Goal: Task Accomplishment & Management: Complete application form

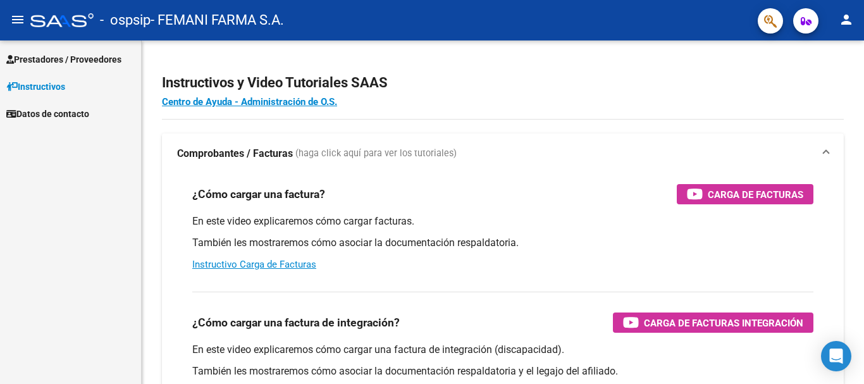
click at [73, 52] on span "Prestadores / Proveedores" at bounding box center [63, 59] width 115 height 14
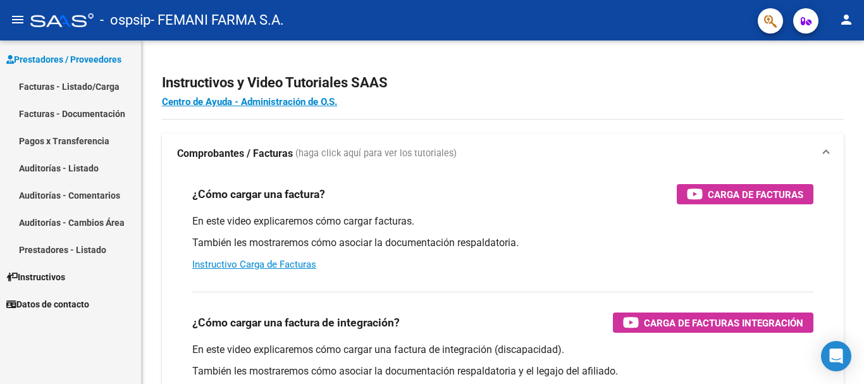
click at [91, 115] on link "Facturas - Documentación" at bounding box center [70, 113] width 141 height 27
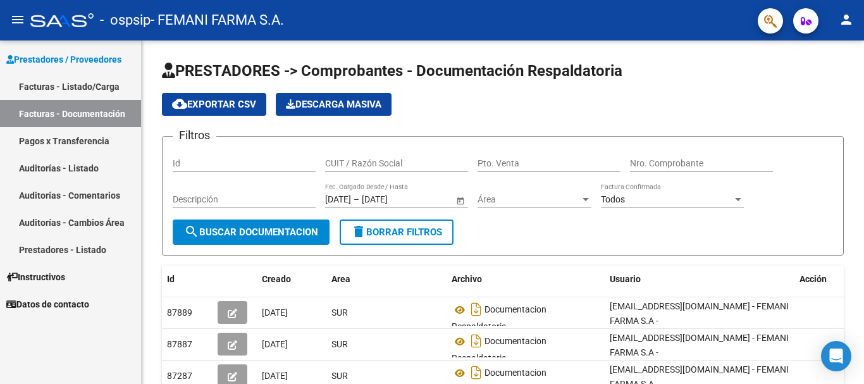
click at [47, 91] on link "Facturas - Listado/Carga" at bounding box center [70, 86] width 141 height 27
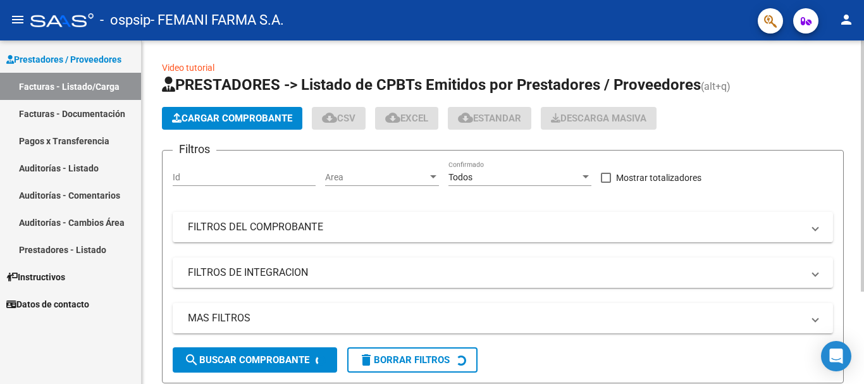
click at [212, 125] on button "Cargar Comprobante" at bounding box center [232, 118] width 140 height 23
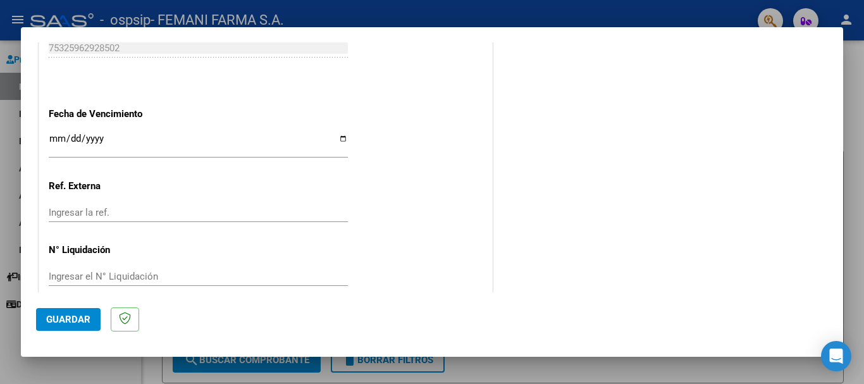
scroll to position [695, 0]
click at [52, 139] on input "Ingresar la fecha" at bounding box center [198, 142] width 299 height 20
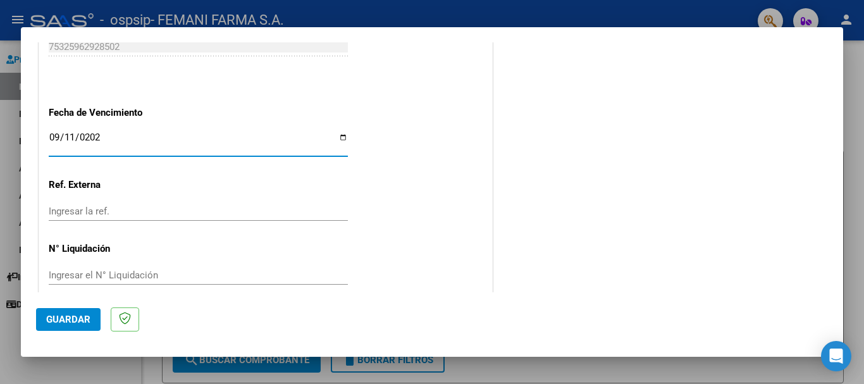
type input "[DATE]"
click at [76, 322] on span "Guardar" at bounding box center [68, 319] width 44 height 11
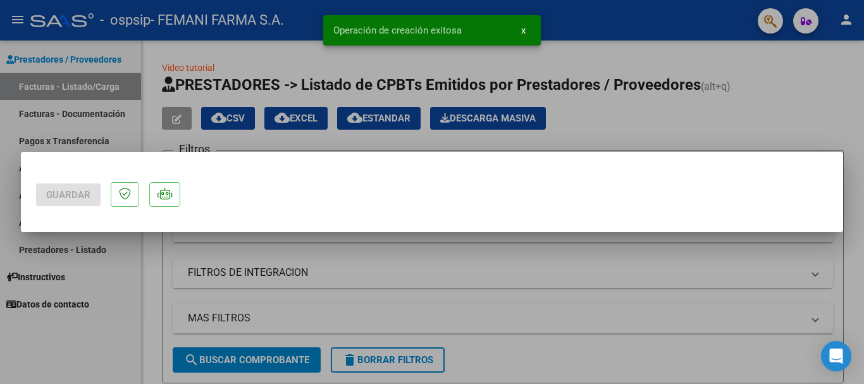
scroll to position [0, 0]
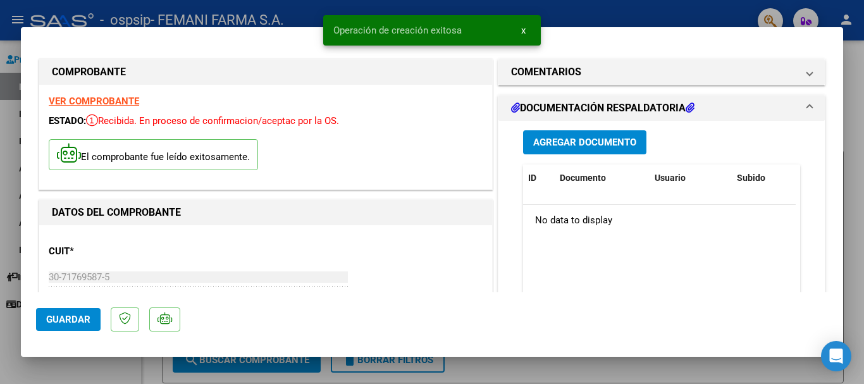
click at [570, 142] on span "Agregar Documento" at bounding box center [584, 142] width 103 height 11
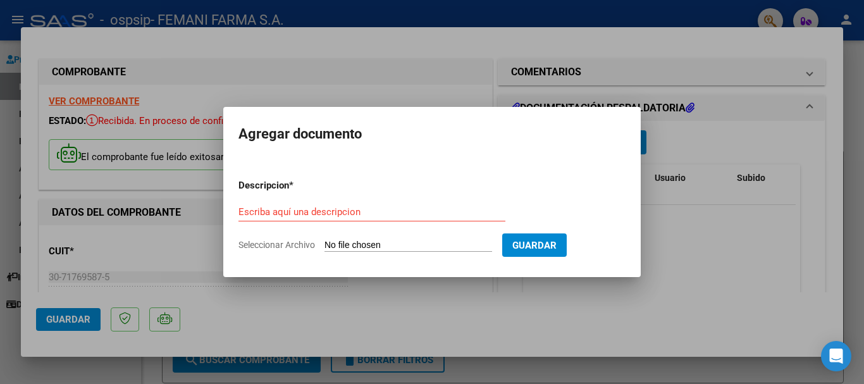
click at [400, 205] on div "Escriba aquí una descripcion" at bounding box center [371, 211] width 267 height 19
click at [397, 212] on input "Escriba aquí una descripcion" at bounding box center [371, 211] width 267 height 11
paste input "DOCUMENTACION RESPALDATORIA"
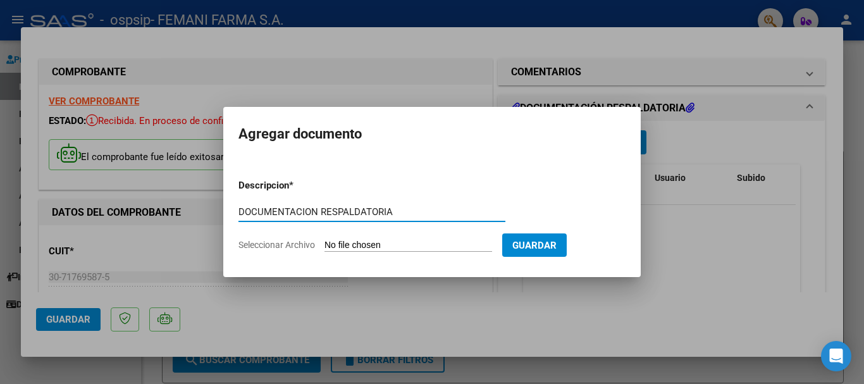
type input "DOCUMENTACION RESPALDATORIA"
type input "C:\fakepath\15101.pdf"
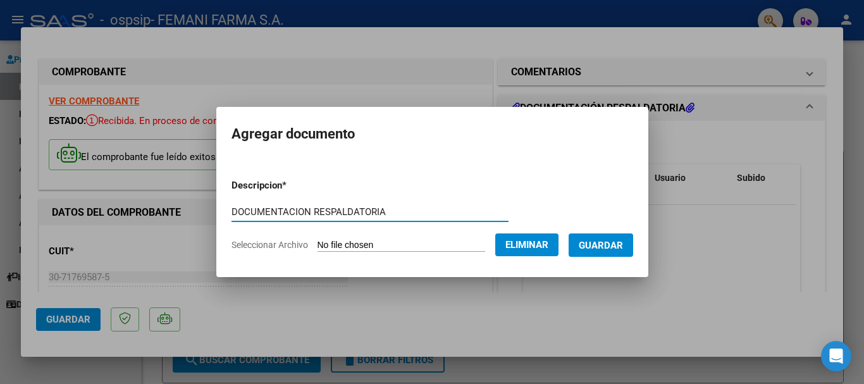
click at [623, 247] on span "Guardar" at bounding box center [600, 245] width 44 height 11
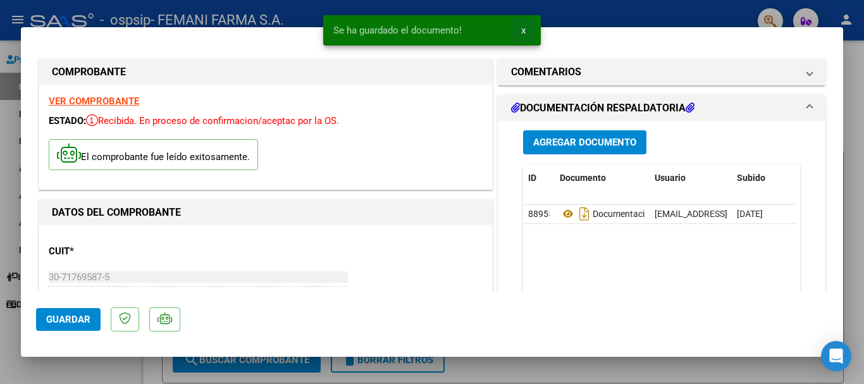
click at [523, 31] on span "x" at bounding box center [523, 30] width 4 height 11
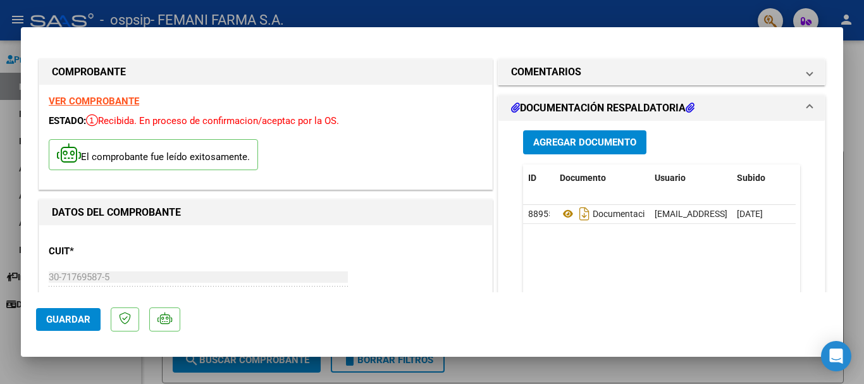
click at [681, 5] on div at bounding box center [432, 192] width 864 height 384
type input "$ 0,00"
